Goal: Task Accomplishment & Management: Manage account settings

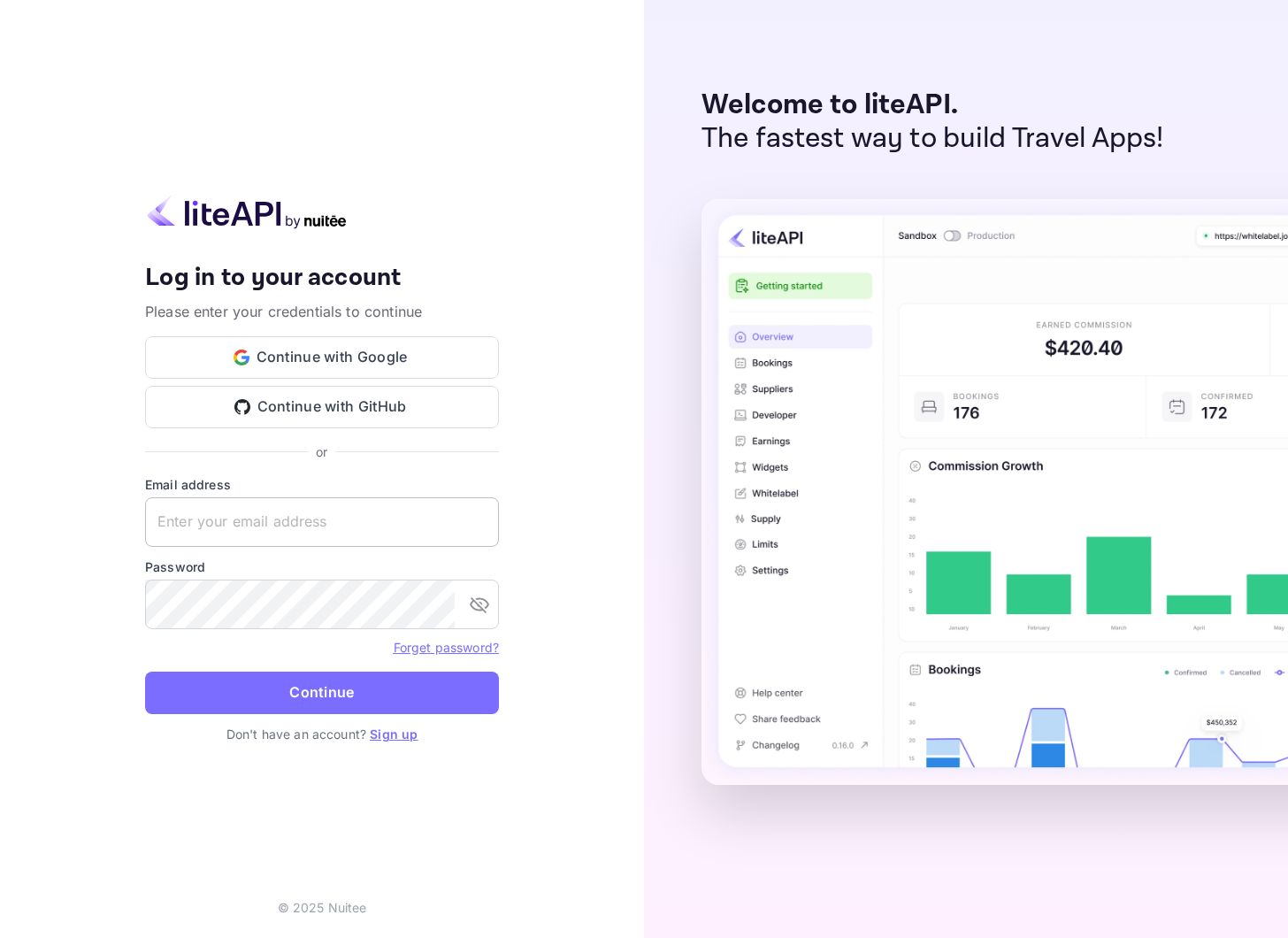
click at [278, 516] on input "text" at bounding box center [322, 521] width 354 height 50
click at [320, 359] on button "Continue with Google" at bounding box center [322, 357] width 354 height 42
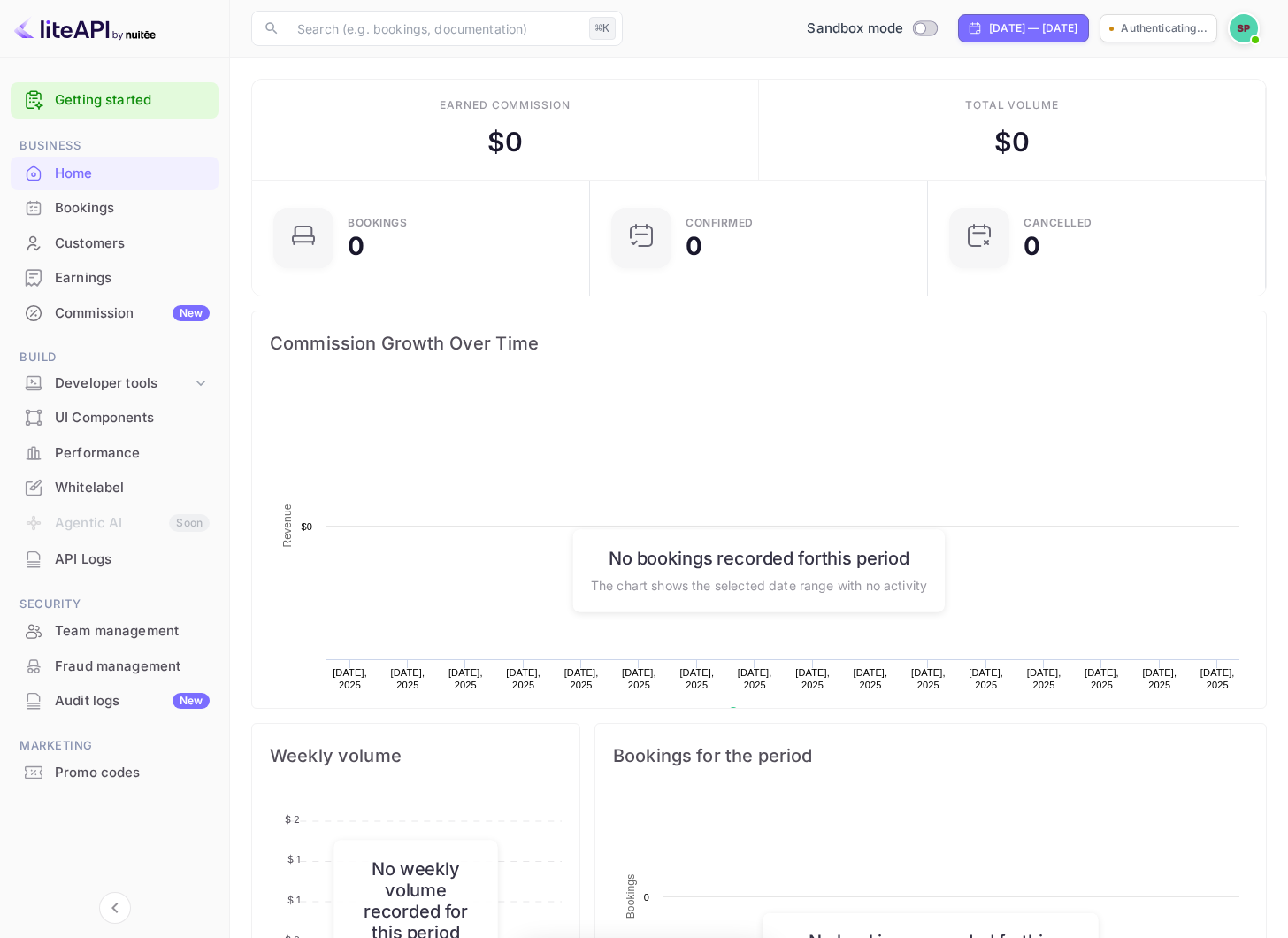
scroll to position [288, 327]
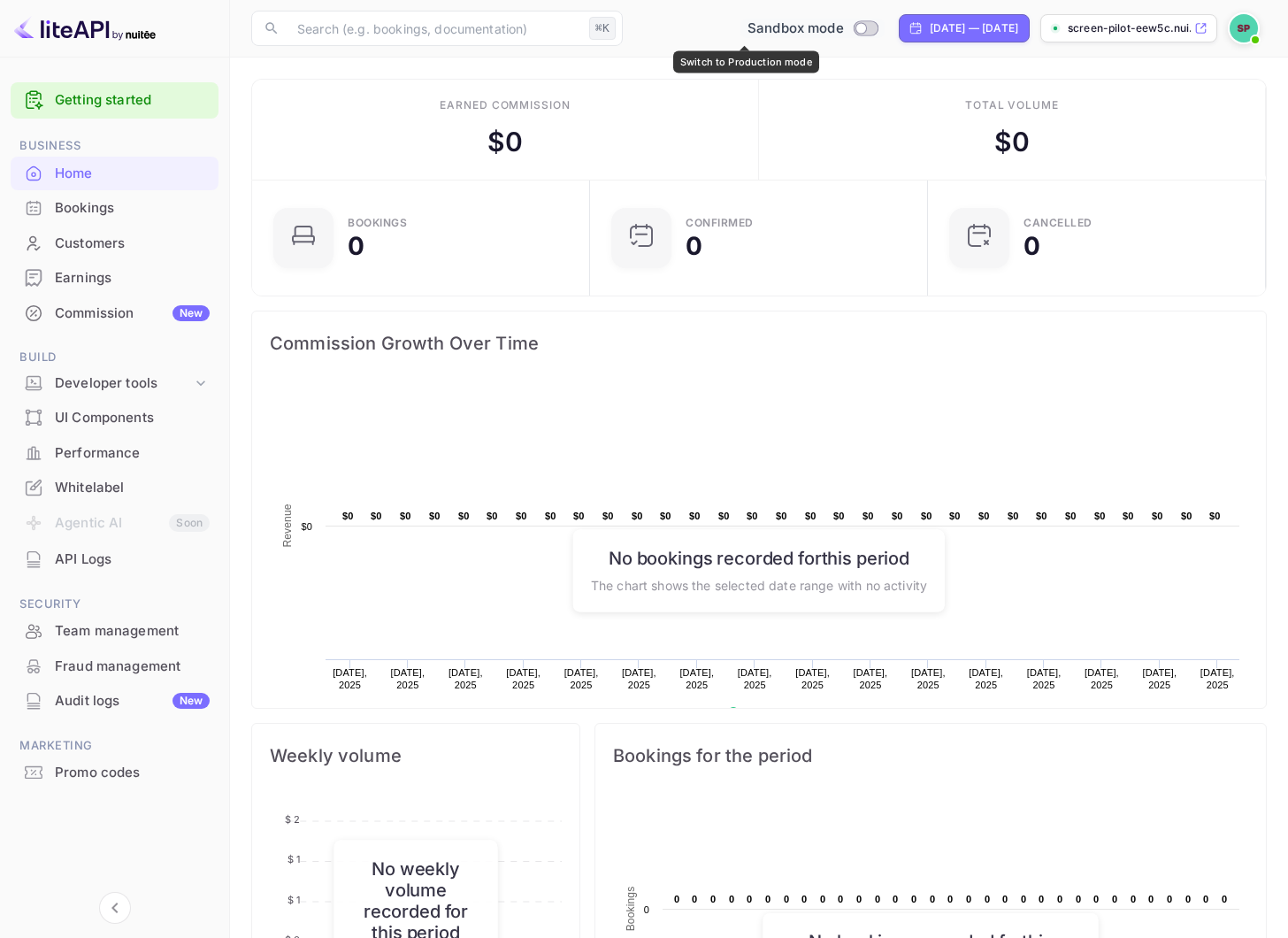
click at [843, 27] on input "Switch to Production mode" at bounding box center [860, 28] width 35 height 12
checkbox input "true"
click at [853, 29] on input "Switch to Sandbox mode" at bounding box center [870, 28] width 35 height 12
checkbox input "false"
click at [189, 382] on div "Developer tools" at bounding box center [124, 383] width 137 height 21
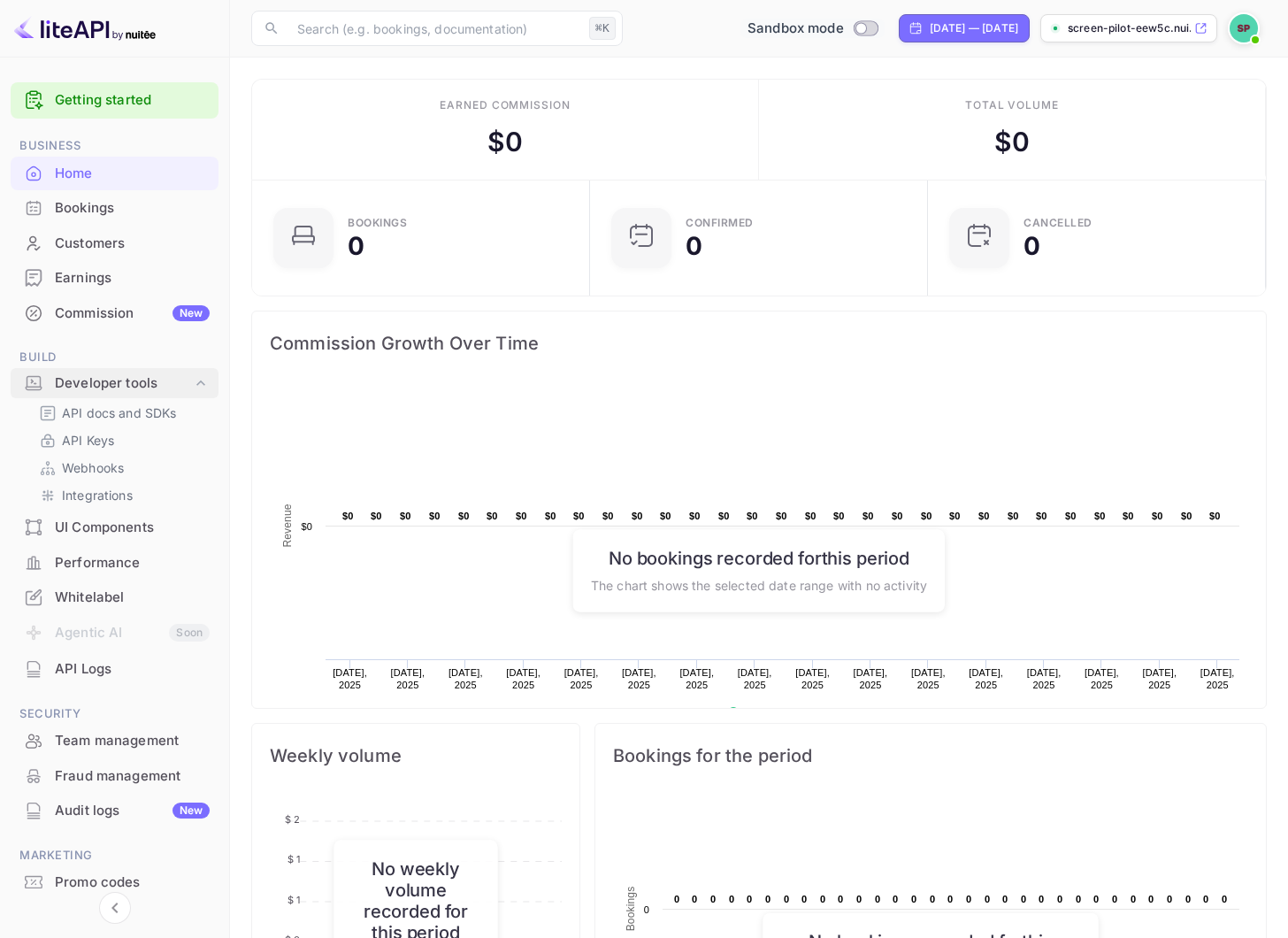
click at [189, 382] on div "Developer tools" at bounding box center [124, 383] width 137 height 21
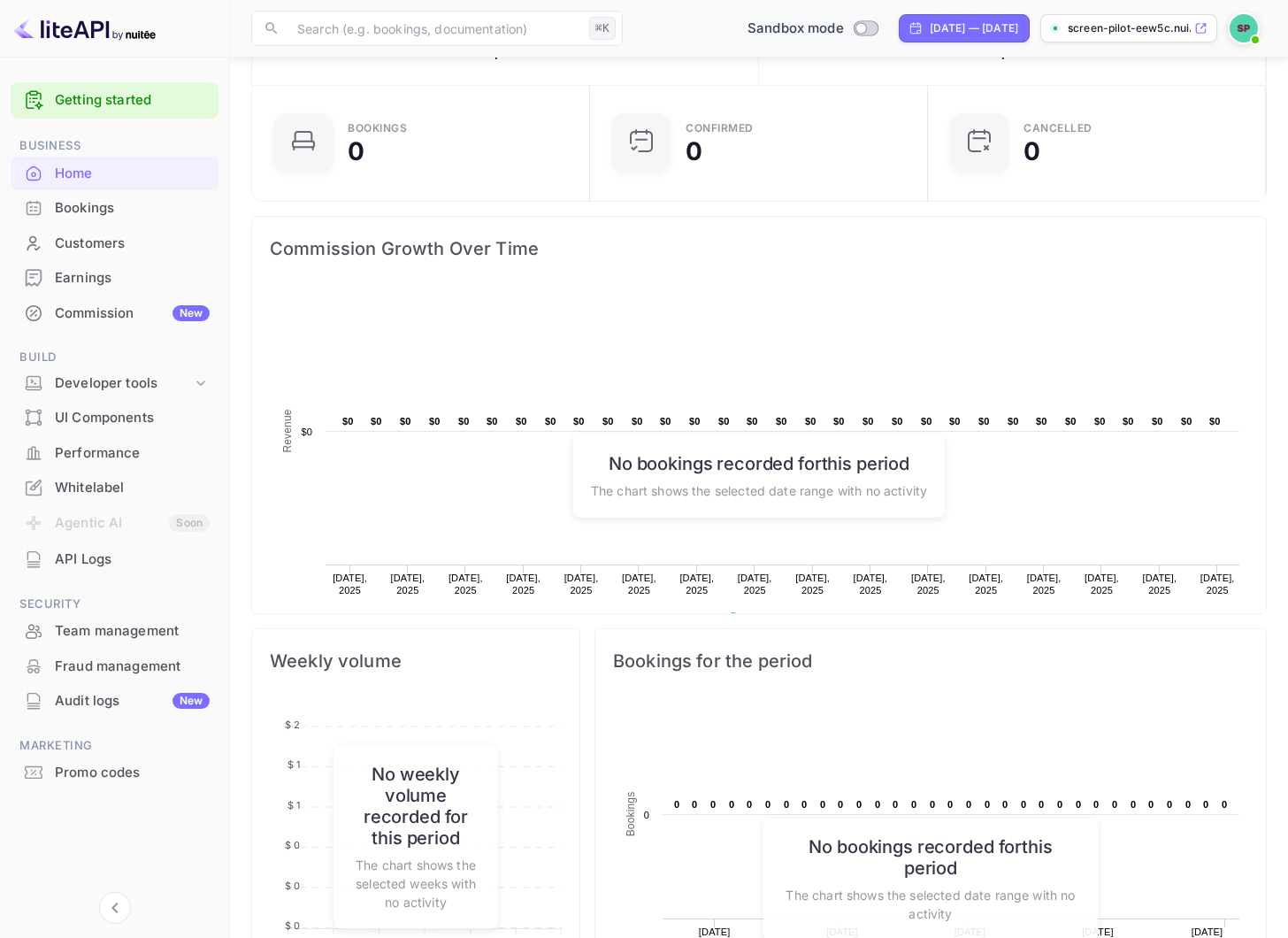
scroll to position [98, 0]
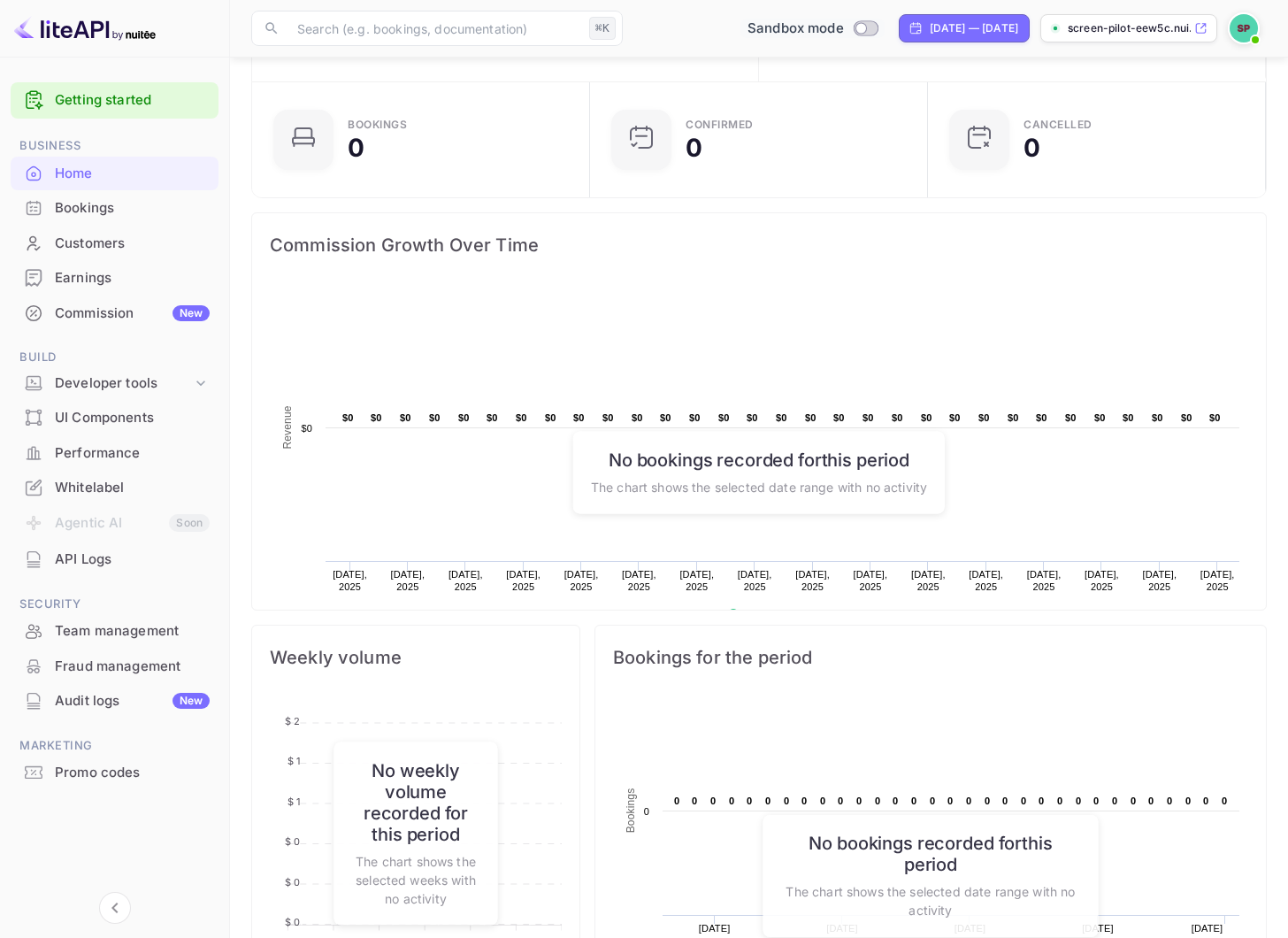
click at [75, 102] on link "Getting started" at bounding box center [133, 100] width 155 height 21
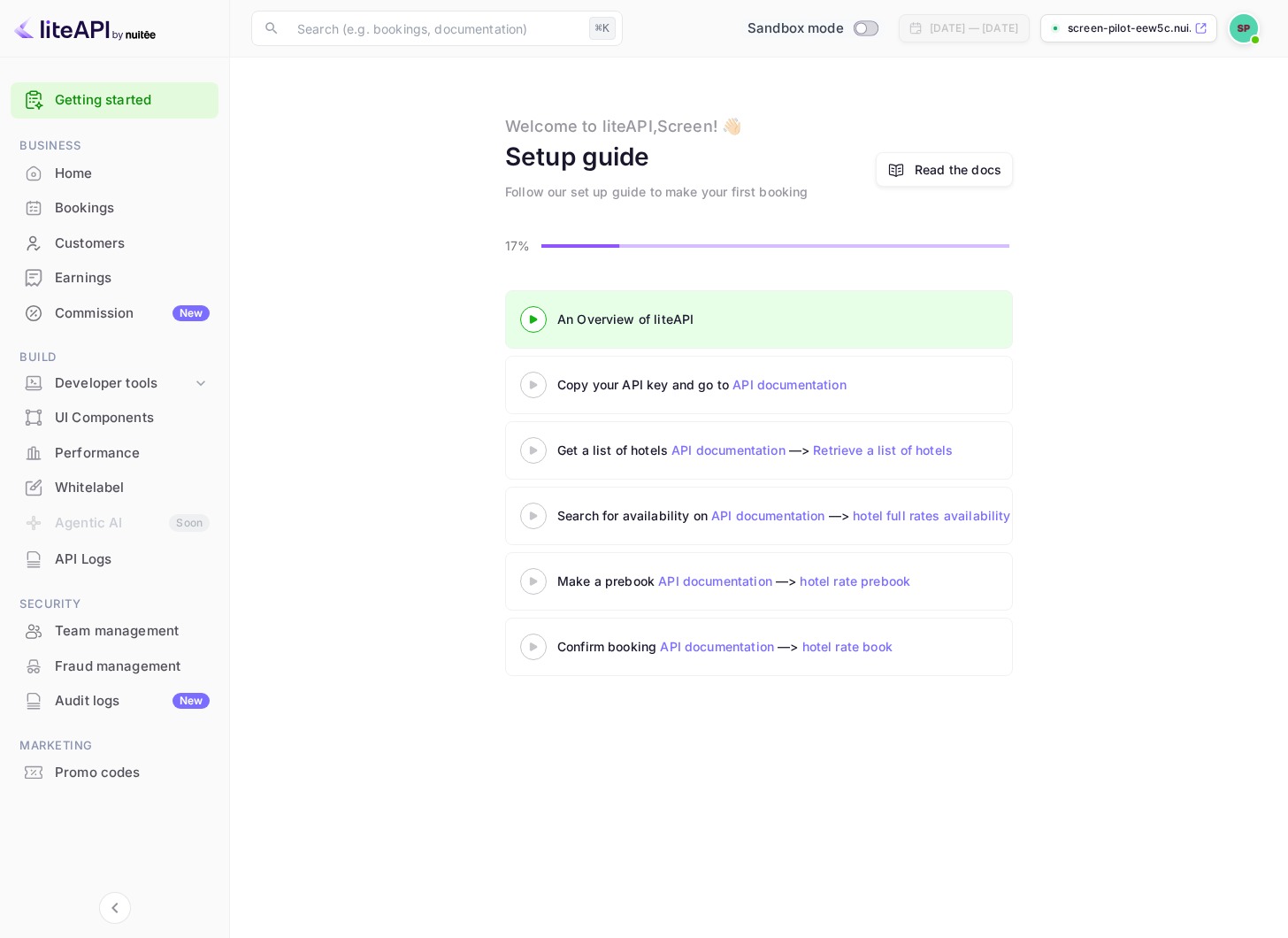
click at [763, 382] on link "API documentation" at bounding box center [789, 384] width 115 height 15
click at [1253, 31] on span at bounding box center [1256, 40] width 18 height 18
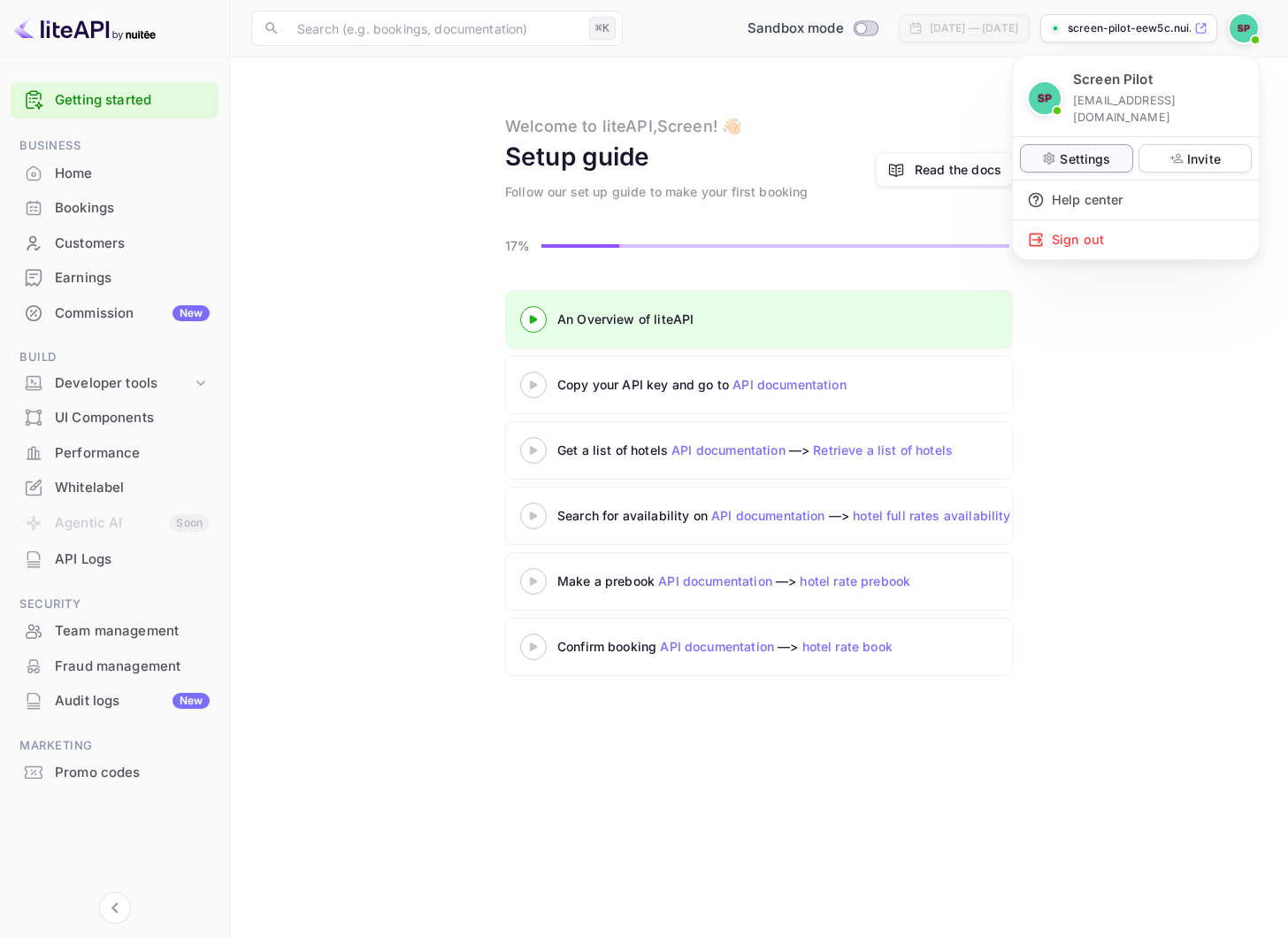
click at [1081, 150] on p "Settings" at bounding box center [1085, 159] width 51 height 19
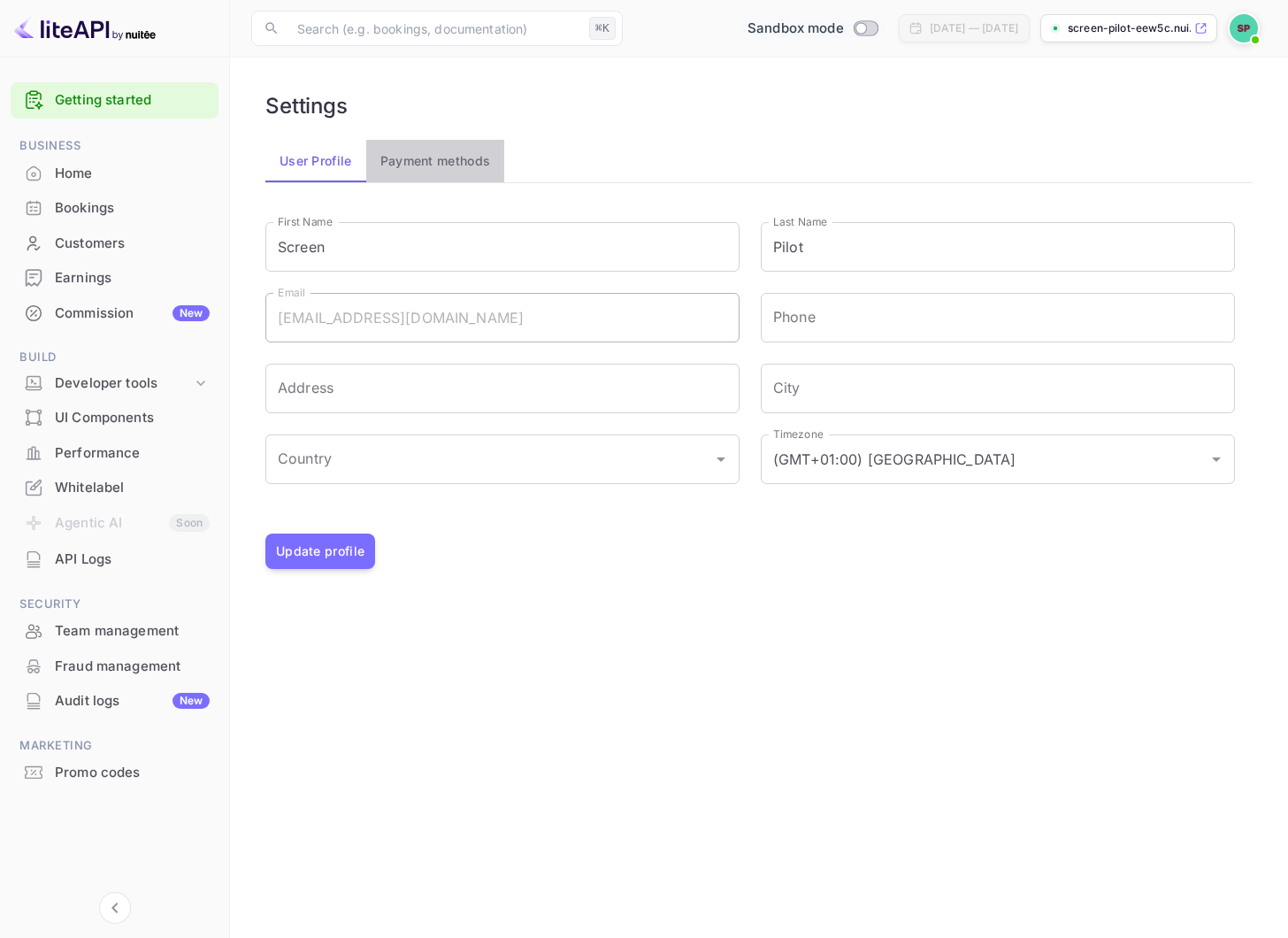
click at [416, 148] on button "Payment methods" at bounding box center [436, 161] width 139 height 42
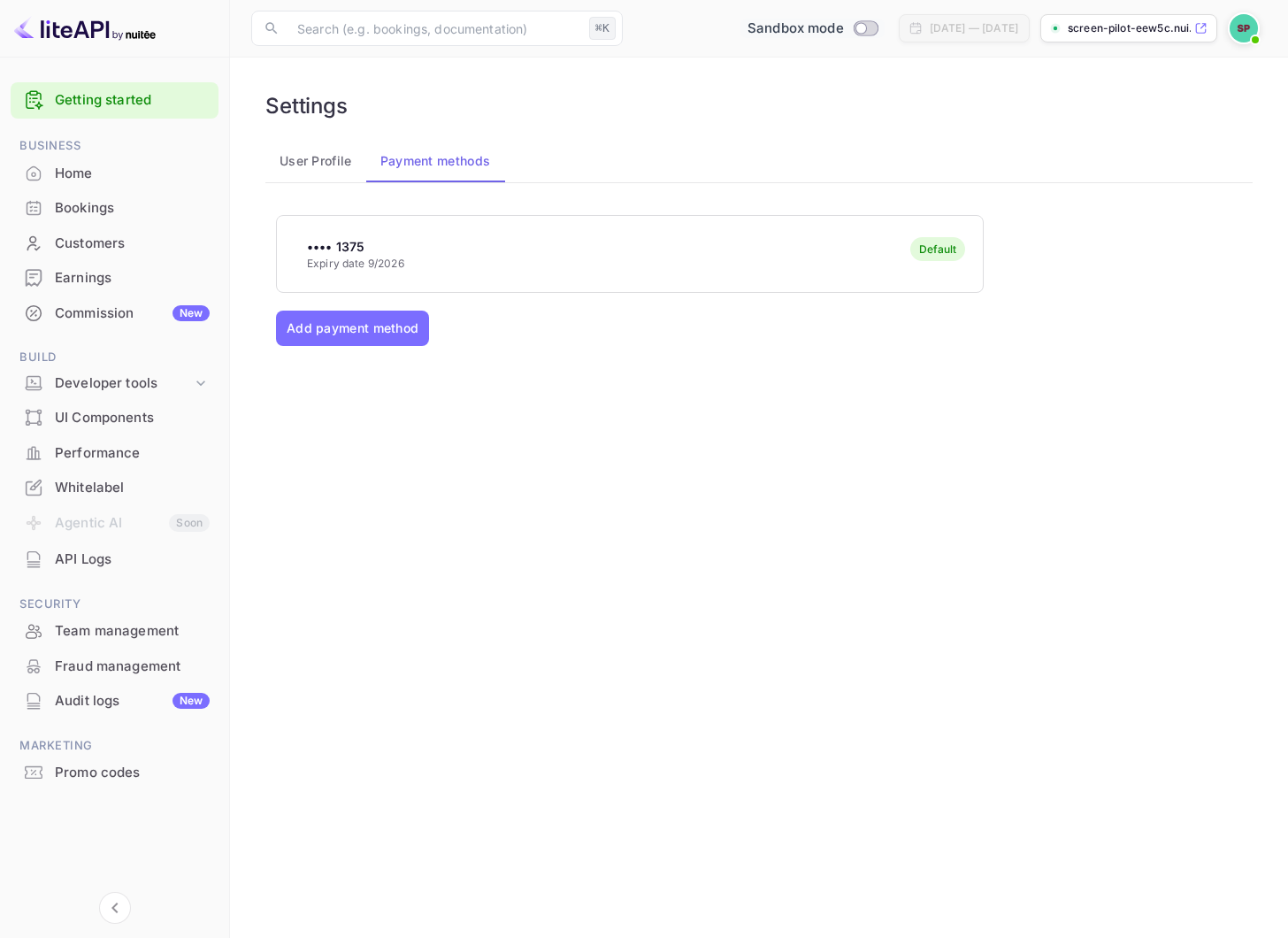
click at [297, 148] on button "User Profile" at bounding box center [316, 161] width 101 height 42
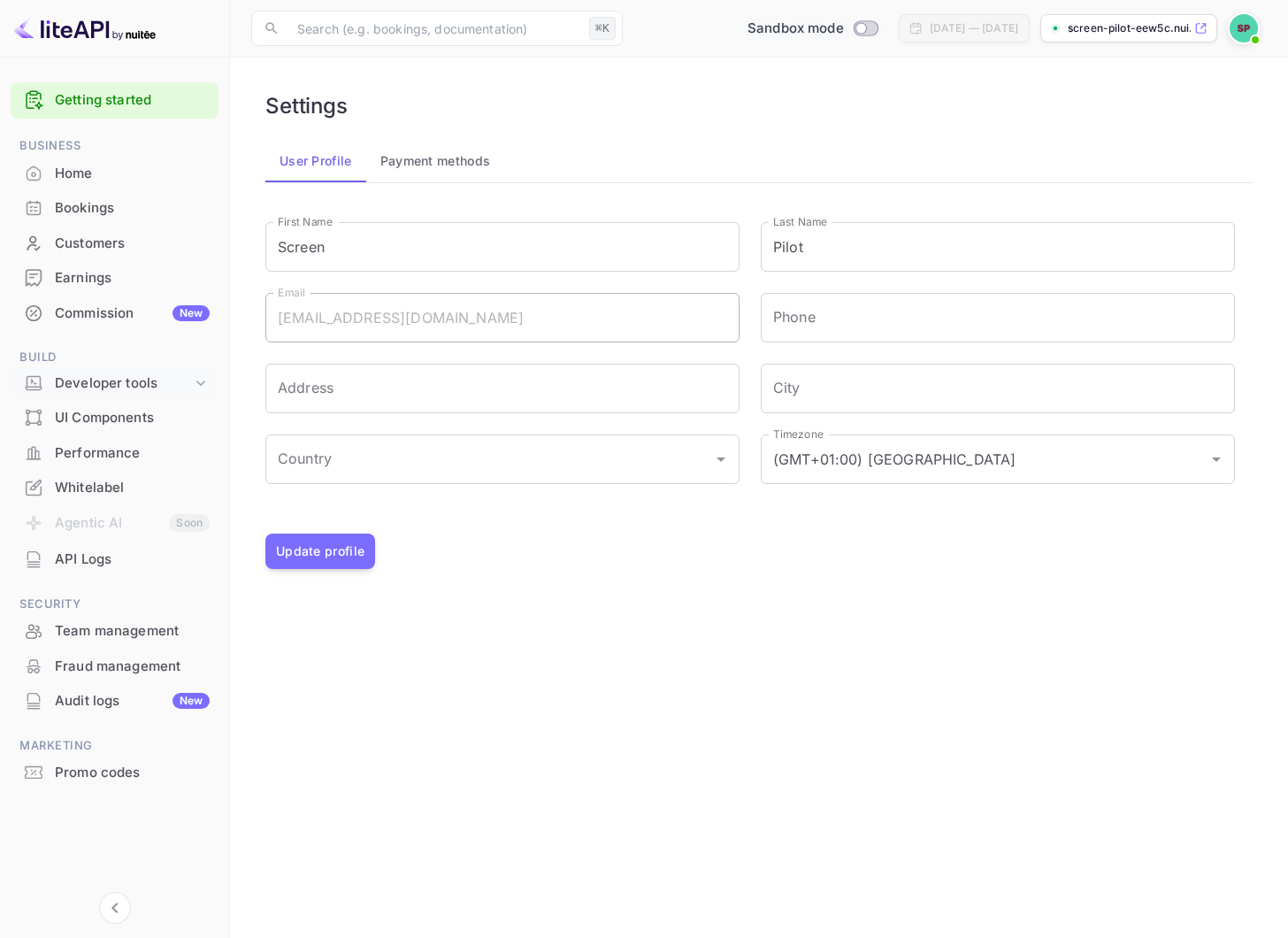
click at [196, 388] on icon at bounding box center [201, 383] width 18 height 18
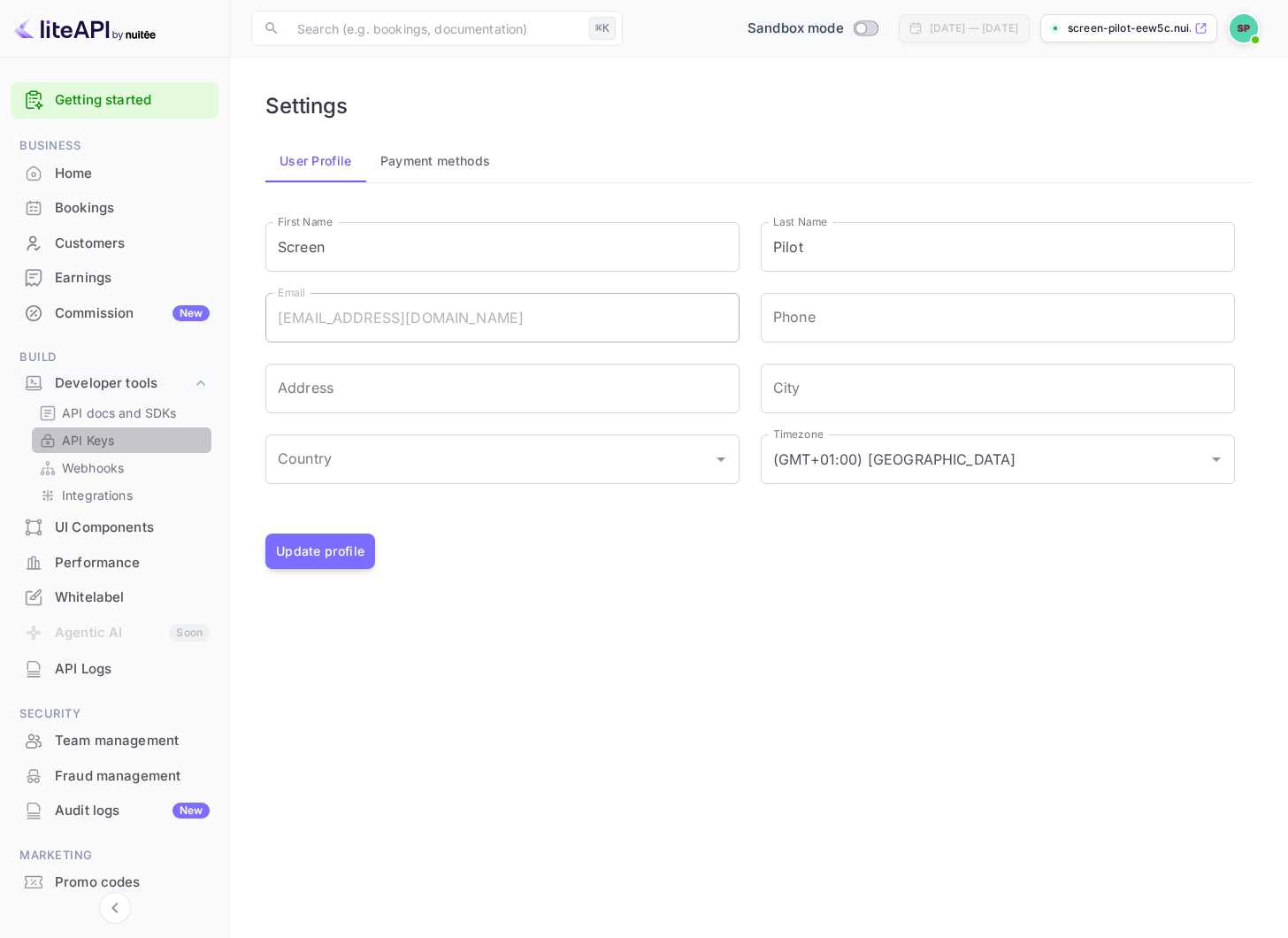
click at [95, 443] on p "API Keys" at bounding box center [88, 440] width 52 height 19
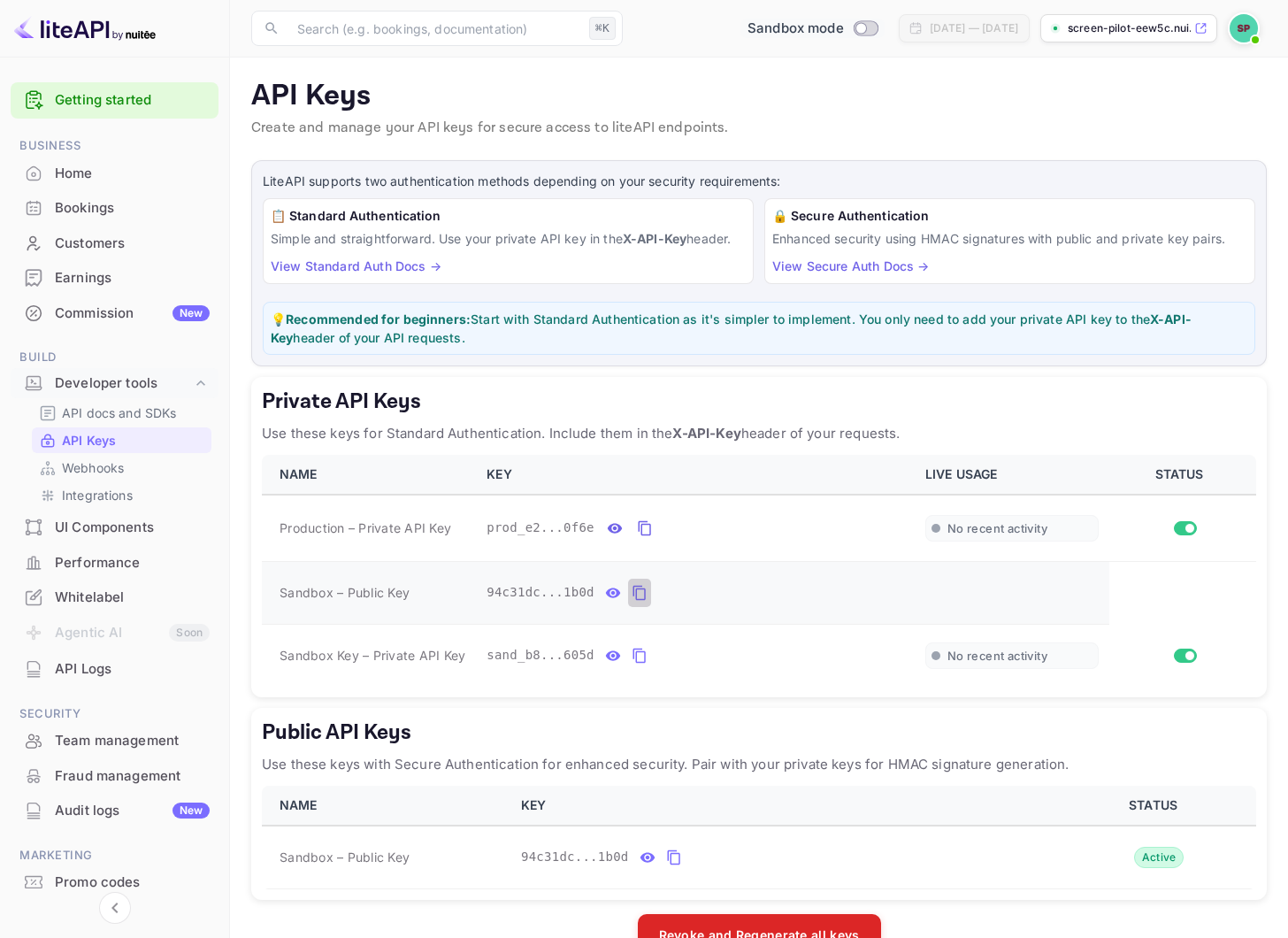
click at [639, 590] on icon "private api keys table" at bounding box center [639, 593] width 16 height 22
click at [651, 522] on icon "private api keys table" at bounding box center [645, 529] width 16 height 22
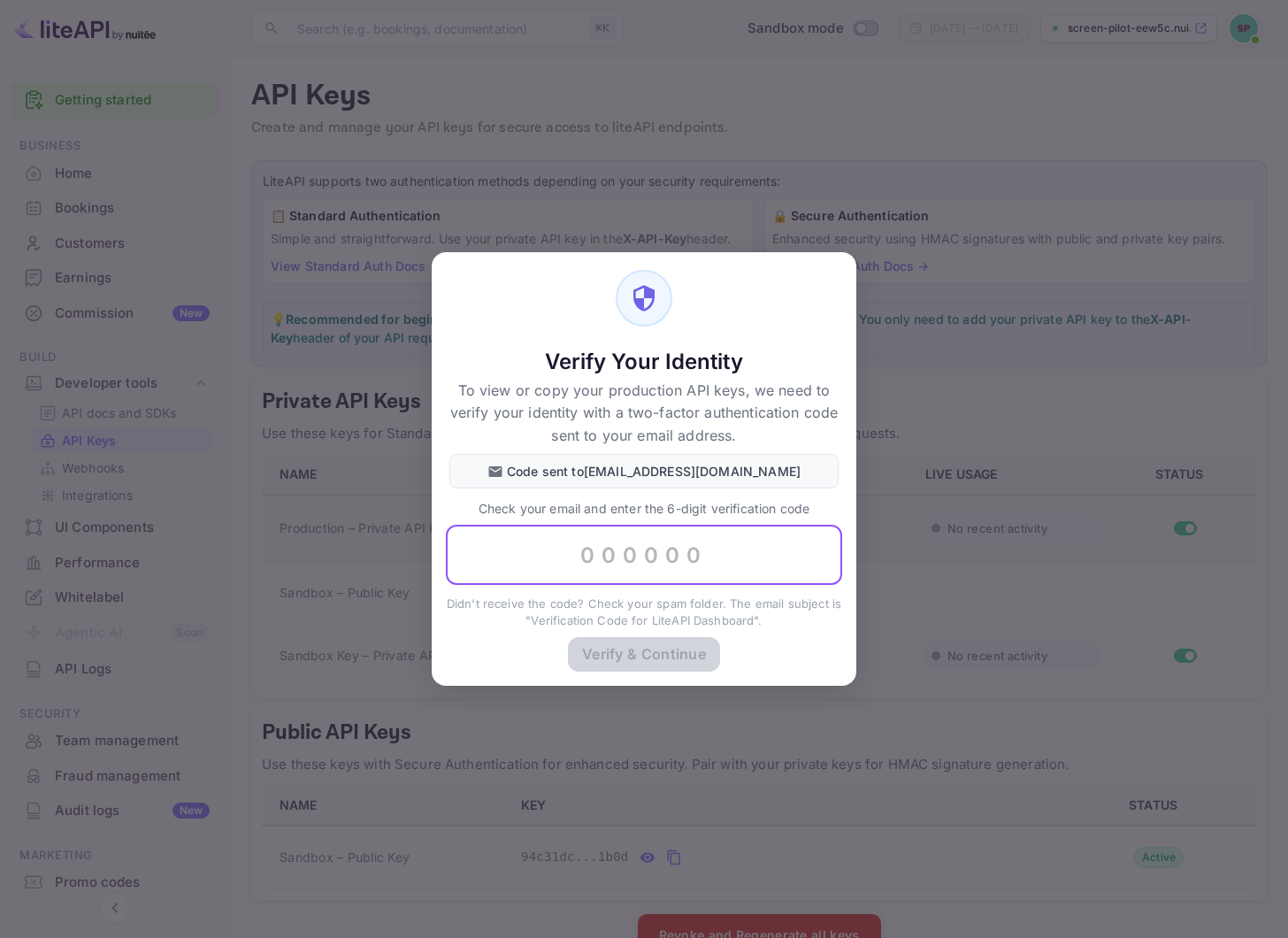
click at [621, 553] on input "text" at bounding box center [643, 555] width 396 height 60
paste input "363449"
type input "363449"
click at [677, 651] on button "Verify & Continue" at bounding box center [644, 653] width 152 height 34
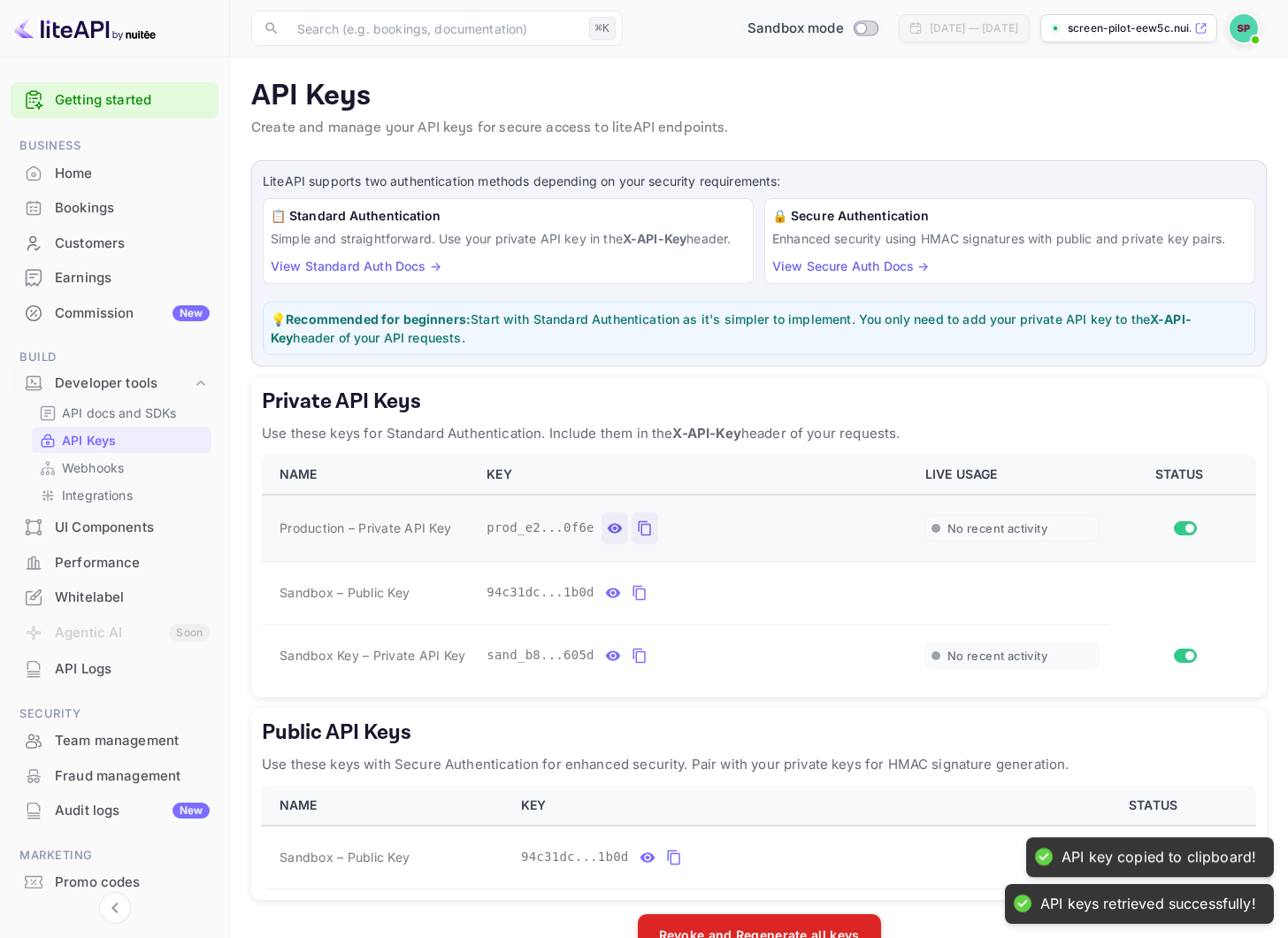
click at [615, 523] on icon "private api keys table" at bounding box center [615, 529] width 16 height 22
click at [847, 528] on icon "private api keys table" at bounding box center [852, 529] width 16 height 22
